Goal: Information Seeking & Learning: Learn about a topic

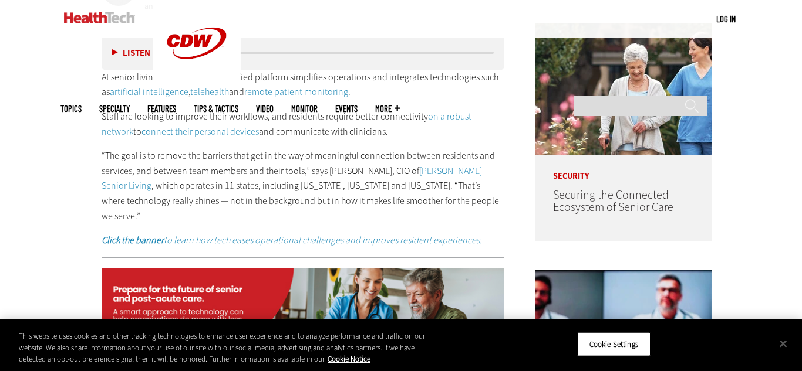
scroll to position [637, 0]
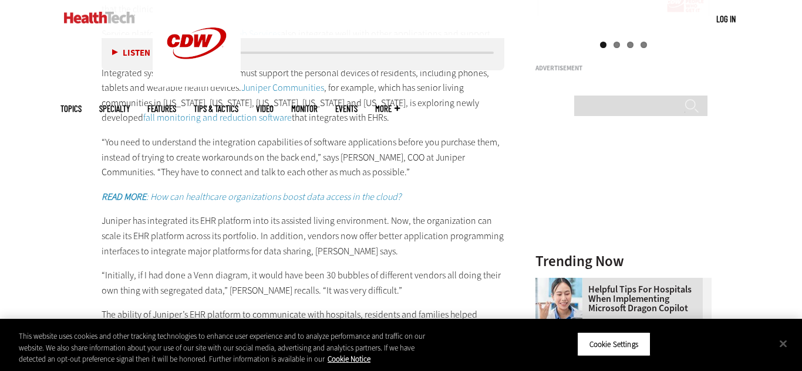
scroll to position [1375, 0]
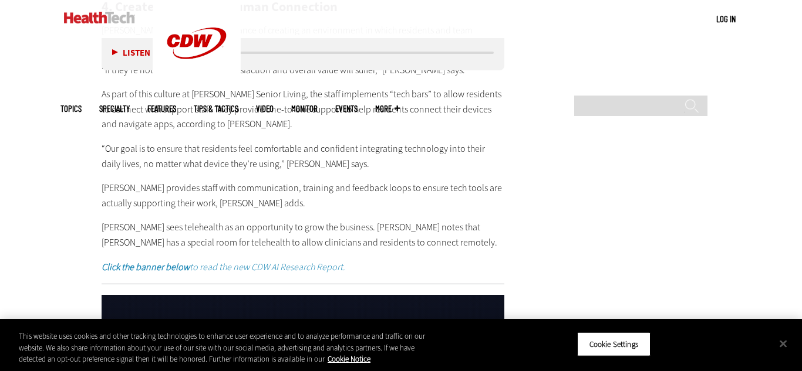
scroll to position [2498, 0]
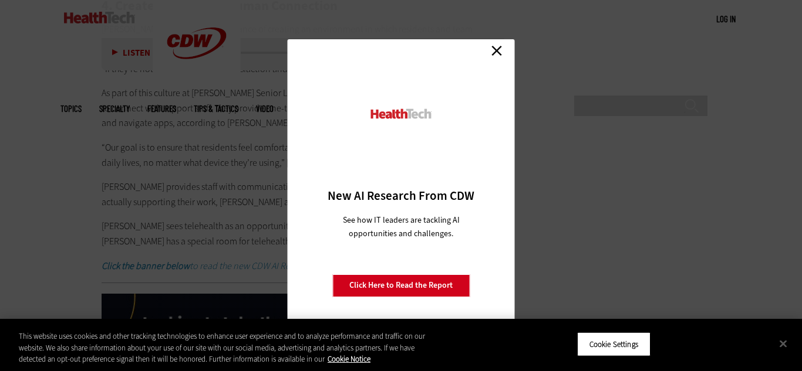
click at [496, 52] on link "Close" at bounding box center [497, 51] width 18 height 18
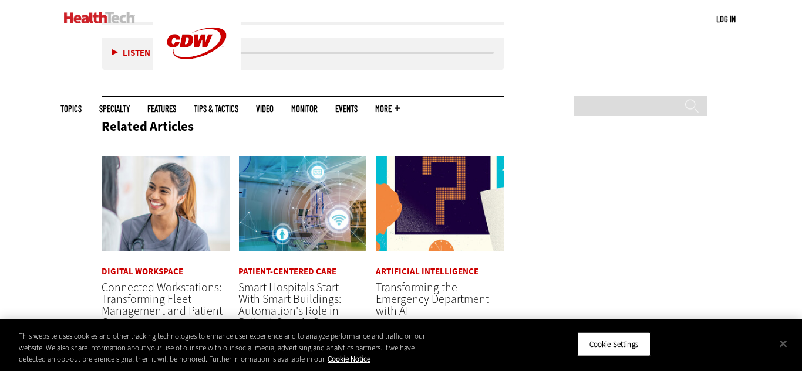
scroll to position [3389, 0]
click at [427, 279] on span "Transforming the Emergency Department with AI" at bounding box center [432, 298] width 113 height 39
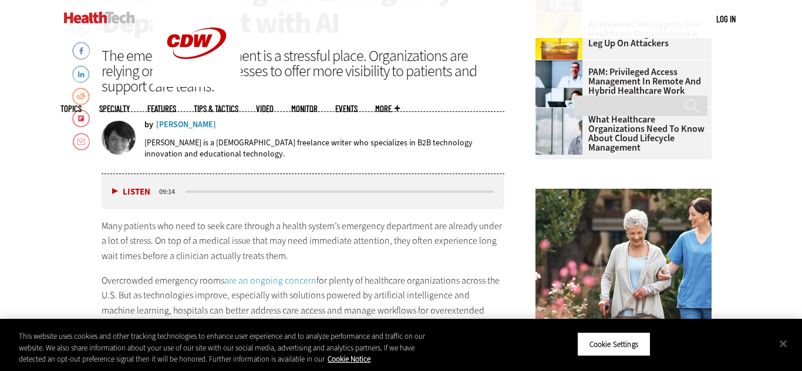
scroll to position [470, 0]
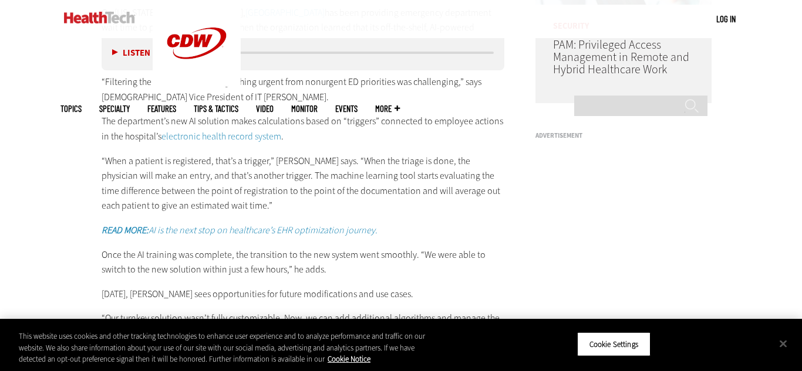
scroll to position [1034, 0]
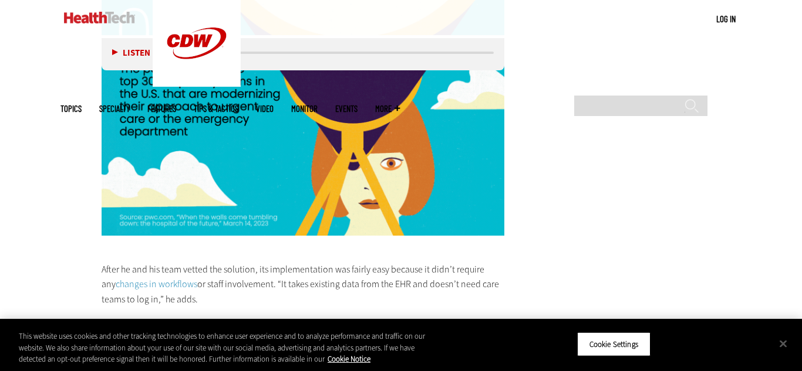
scroll to position [1873, 0]
